Goal: Task Accomplishment & Management: Manage account settings

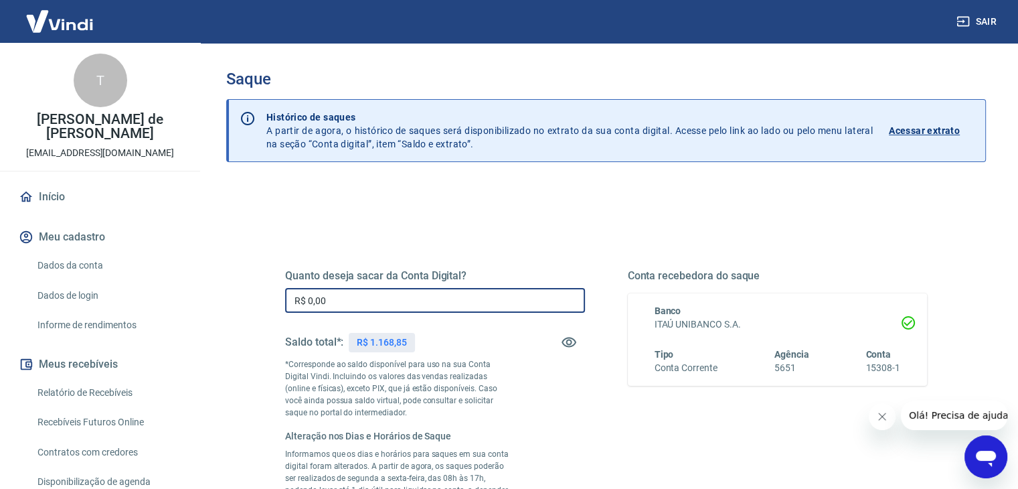
click at [407, 297] on input "R$ 0,00" at bounding box center [435, 300] width 300 height 25
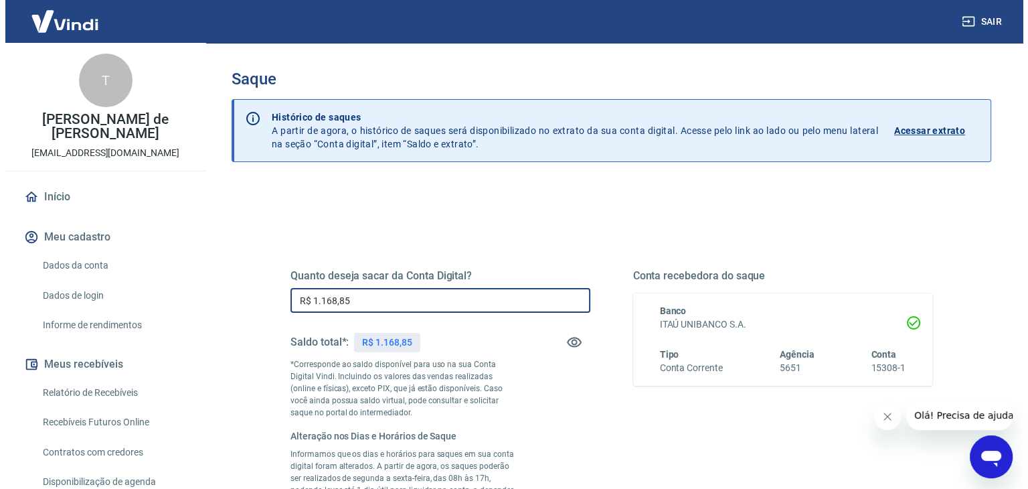
scroll to position [285, 0]
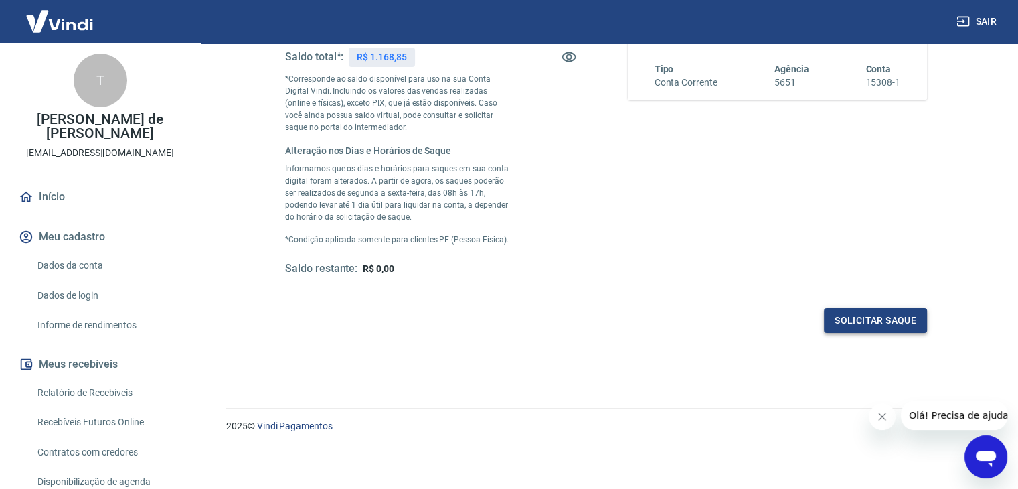
type input "R$ 1.168,85"
click at [892, 319] on button "Solicitar saque" at bounding box center [875, 320] width 103 height 25
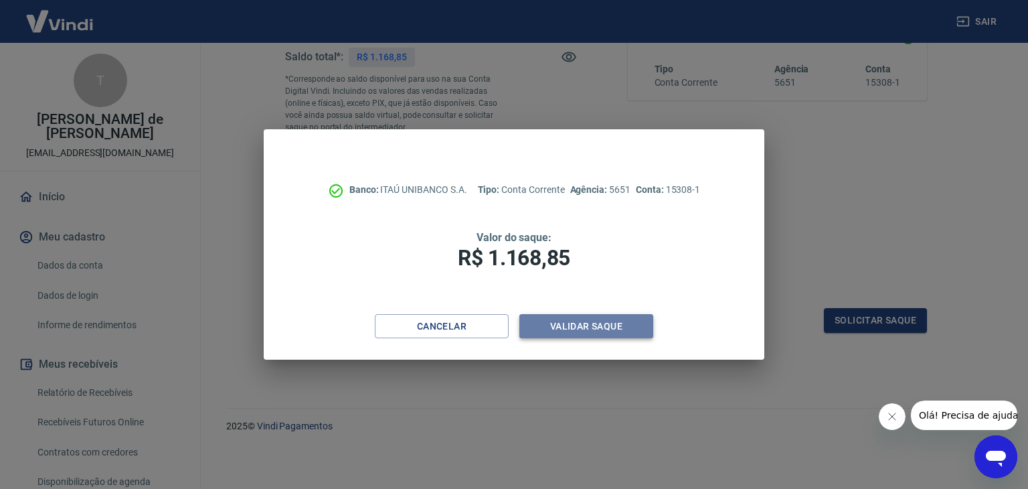
click at [621, 336] on button "Validar saque" at bounding box center [586, 326] width 134 height 25
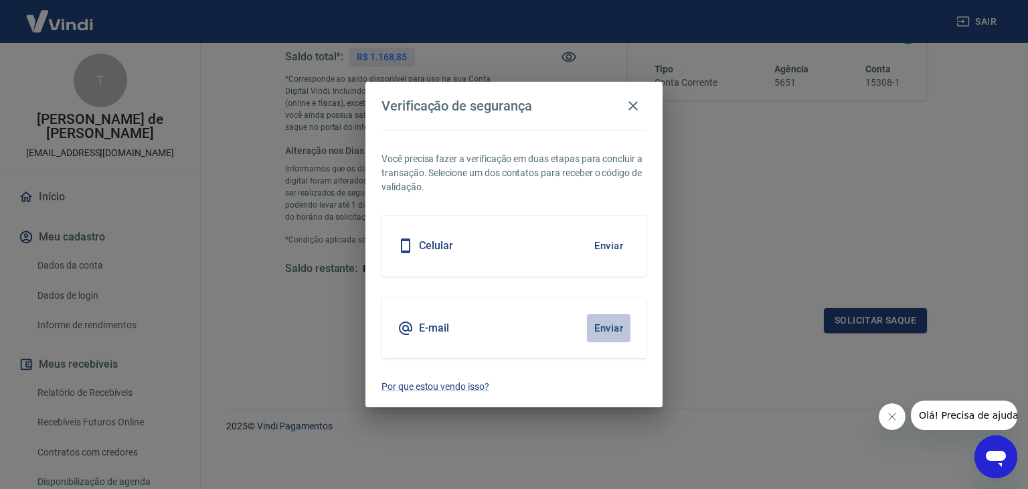
click at [608, 327] on button "Enviar" at bounding box center [609, 328] width 44 height 28
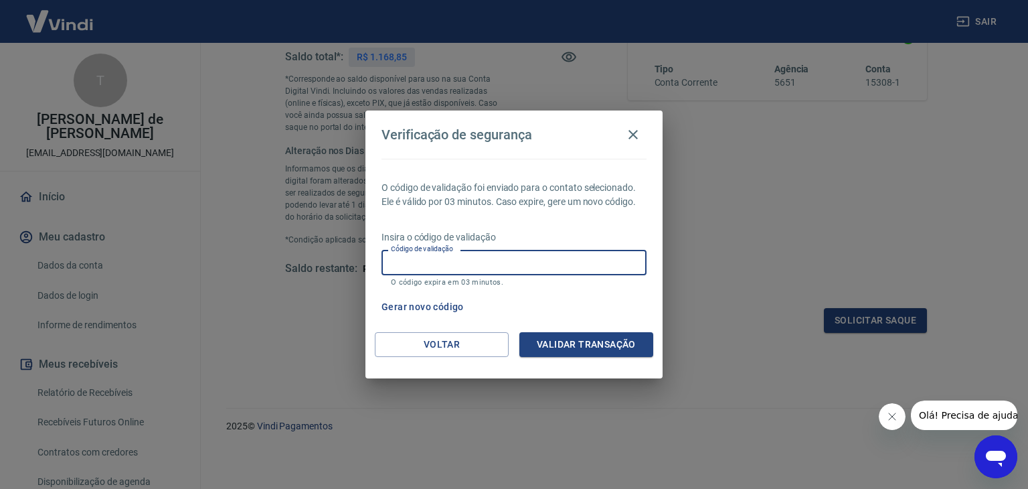
click at [578, 258] on input "Código de validação" at bounding box center [514, 262] width 265 height 25
type input "272337"
click at [589, 340] on button "Validar transação" at bounding box center [586, 344] width 134 height 25
